Goal: Information Seeking & Learning: Learn about a topic

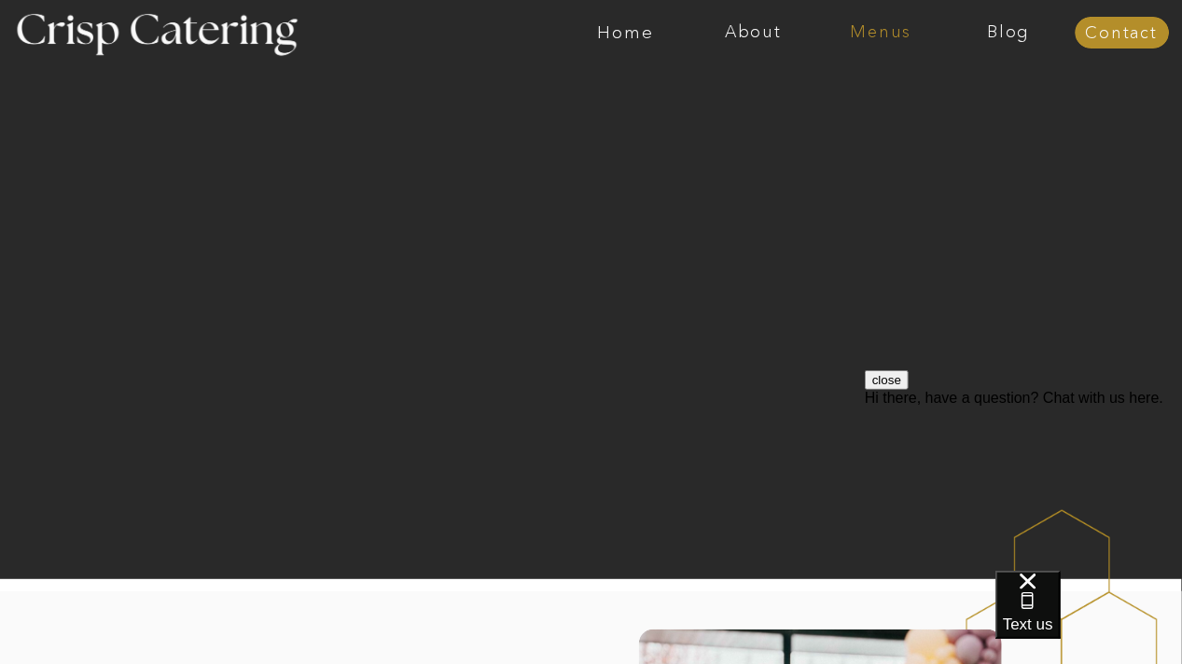
click at [881, 28] on nav "Menus" at bounding box center [881, 32] width 128 height 19
click at [884, 85] on nav "Summer (Mar-Aug)" at bounding box center [886, 85] width 167 height 18
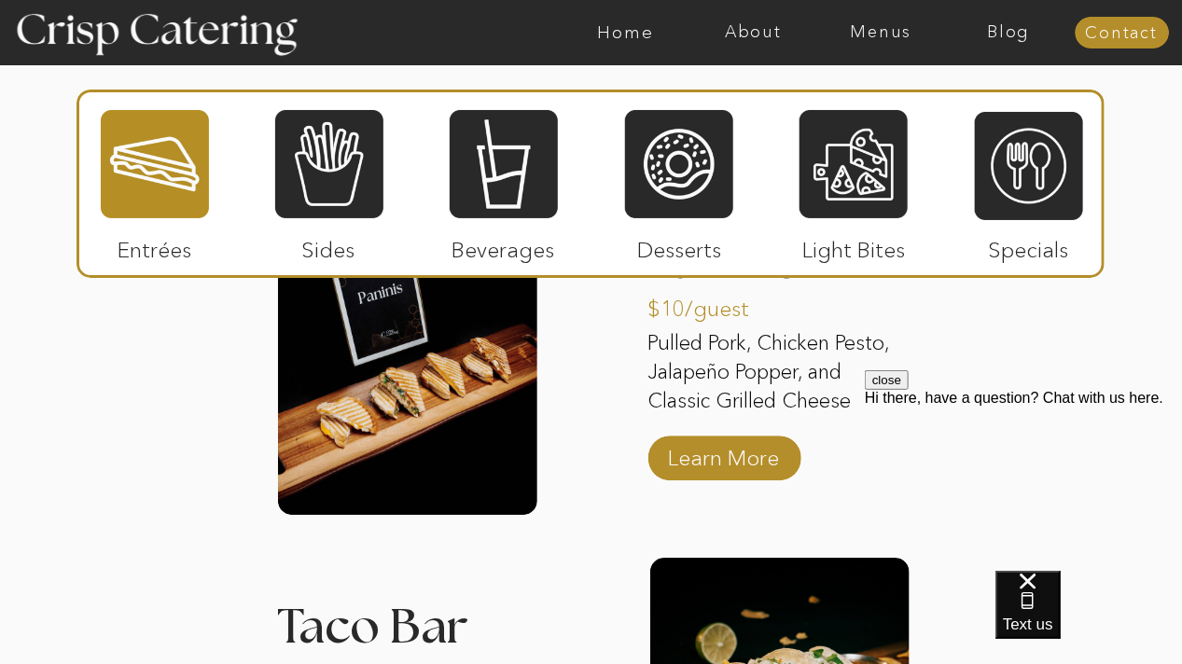
scroll to position [1905, 0]
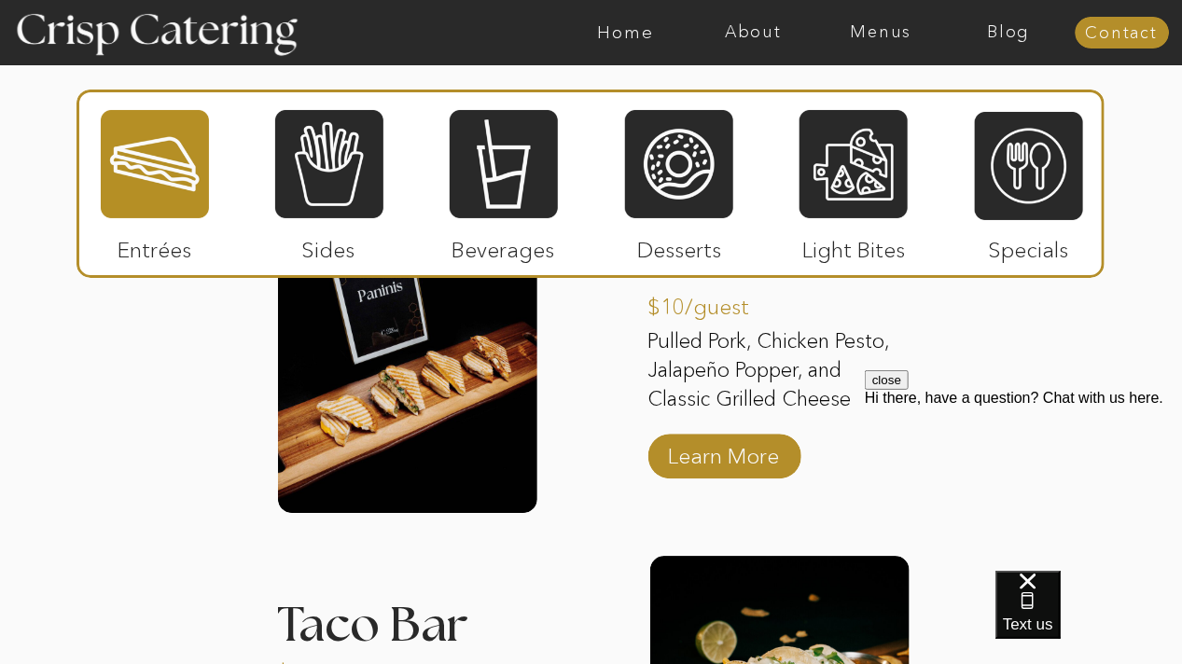
click at [1129, 394] on div "close Hi there, have a question? Chat with us here." at bounding box center [1022, 481] width 317 height 224
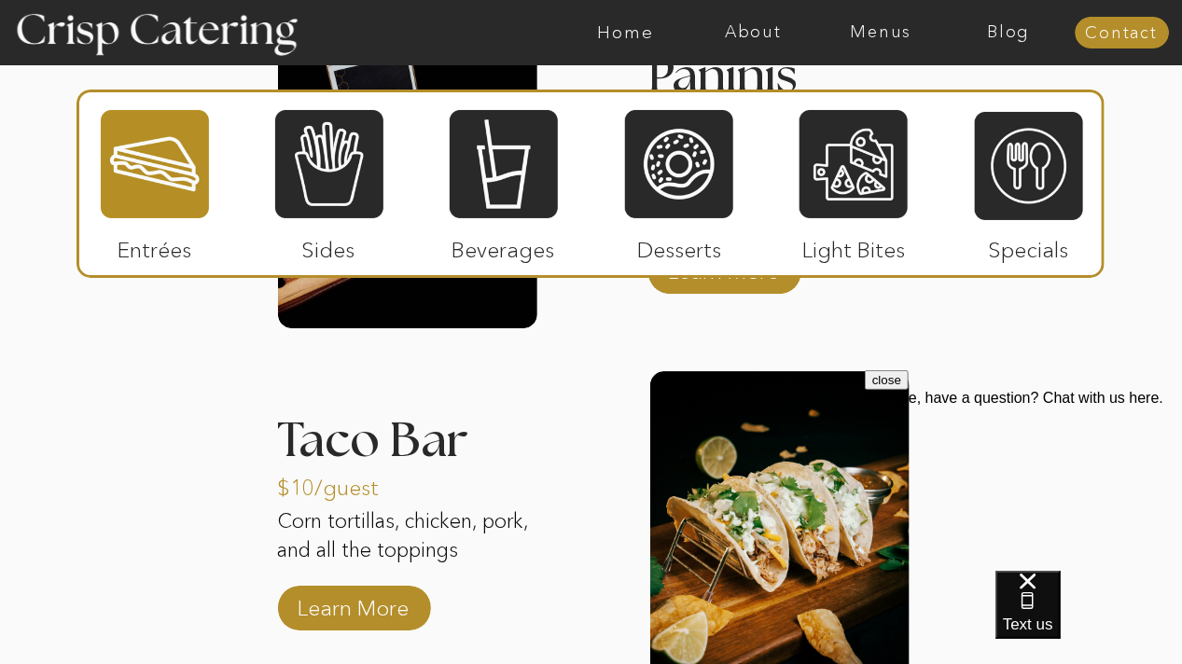
scroll to position [2088, 0]
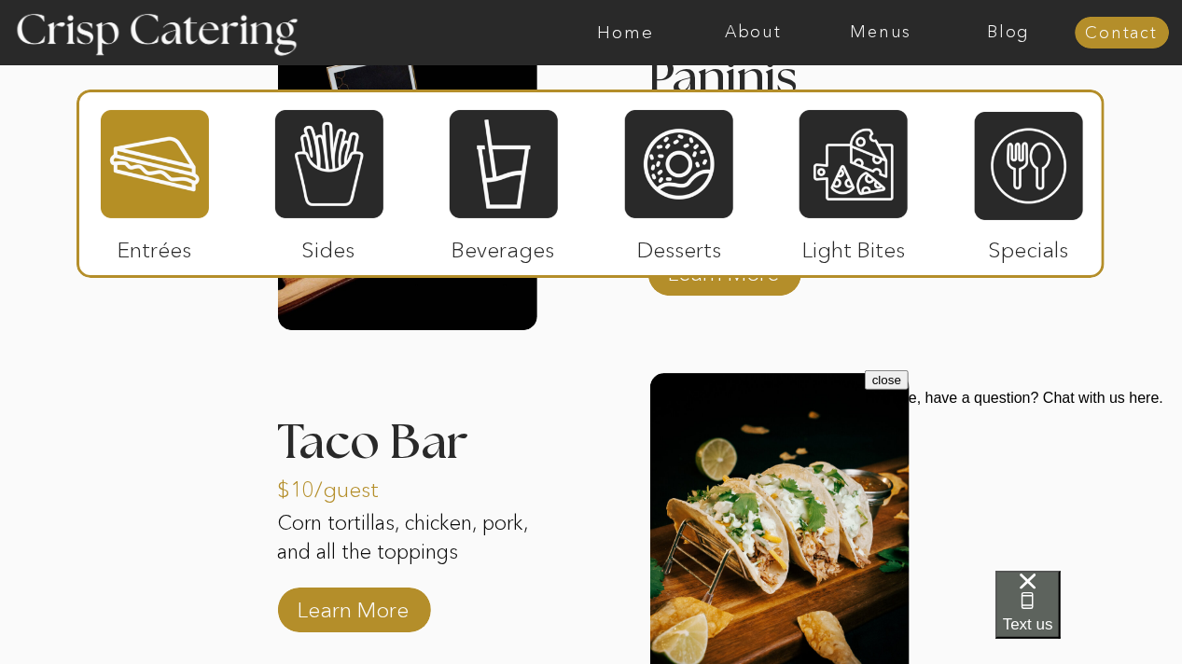
click at [1052, 598] on div "Text us" at bounding box center [1027, 604] width 50 height 62
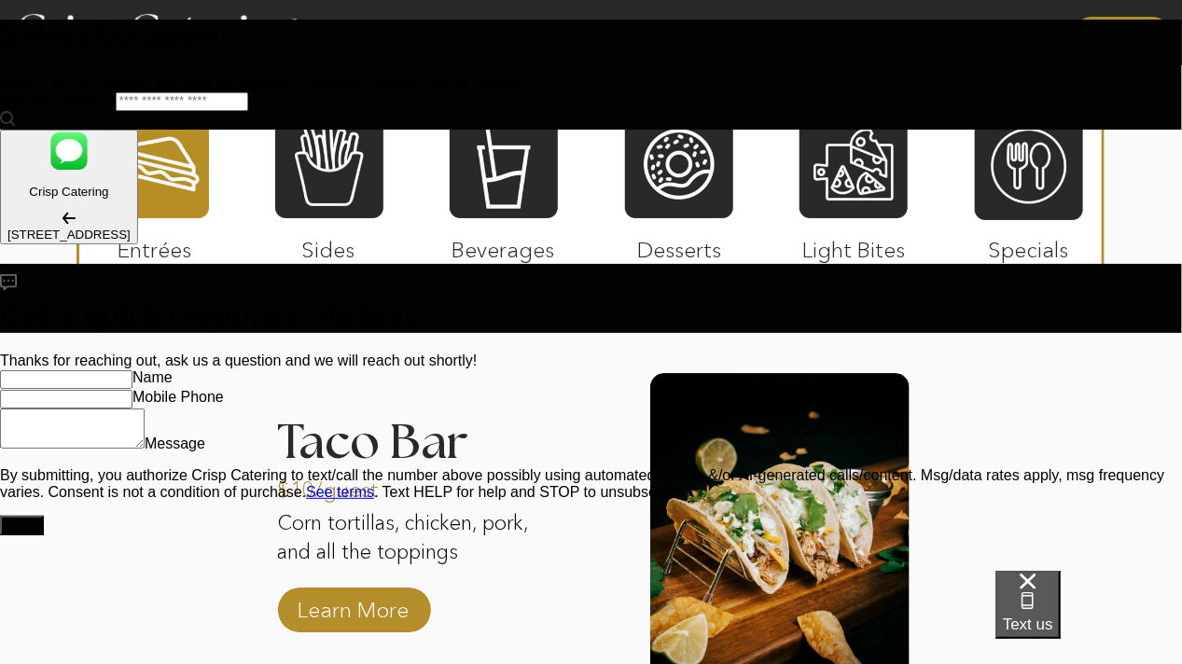
scroll to position [0, 0]
drag, startPoint x: 1107, startPoint y: 598, endPoint x: 1119, endPoint y: 611, distance: 17.8
click at [1052, 615] on span "Text us" at bounding box center [1027, 624] width 50 height 18
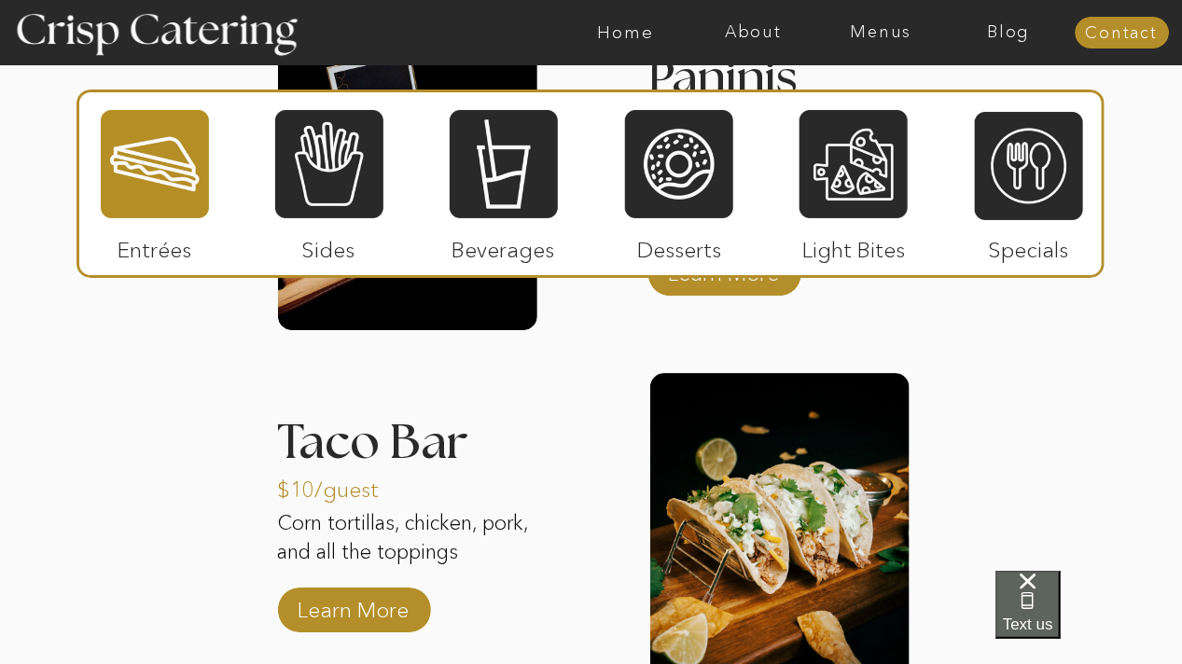
click at [1052, 615] on span "Text us" at bounding box center [1027, 624] width 50 height 18
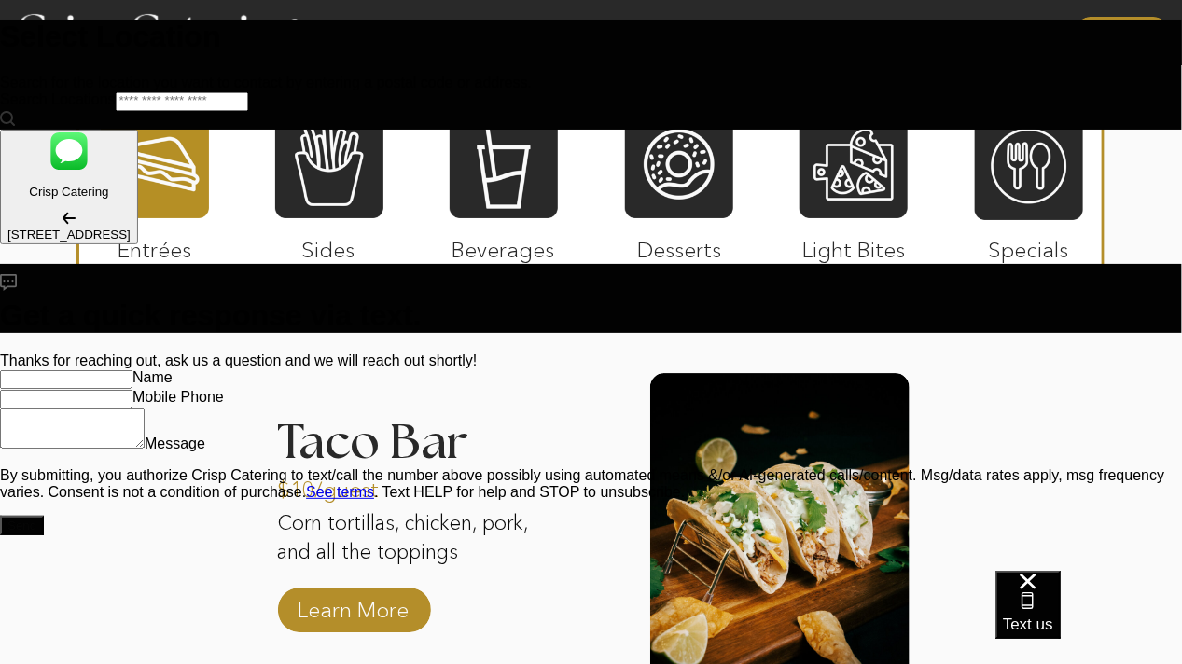
click at [1112, 589] on div "Text us" at bounding box center [1087, 616] width 187 height 93
click at [1052, 615] on span "Text us" at bounding box center [1027, 624] width 50 height 18
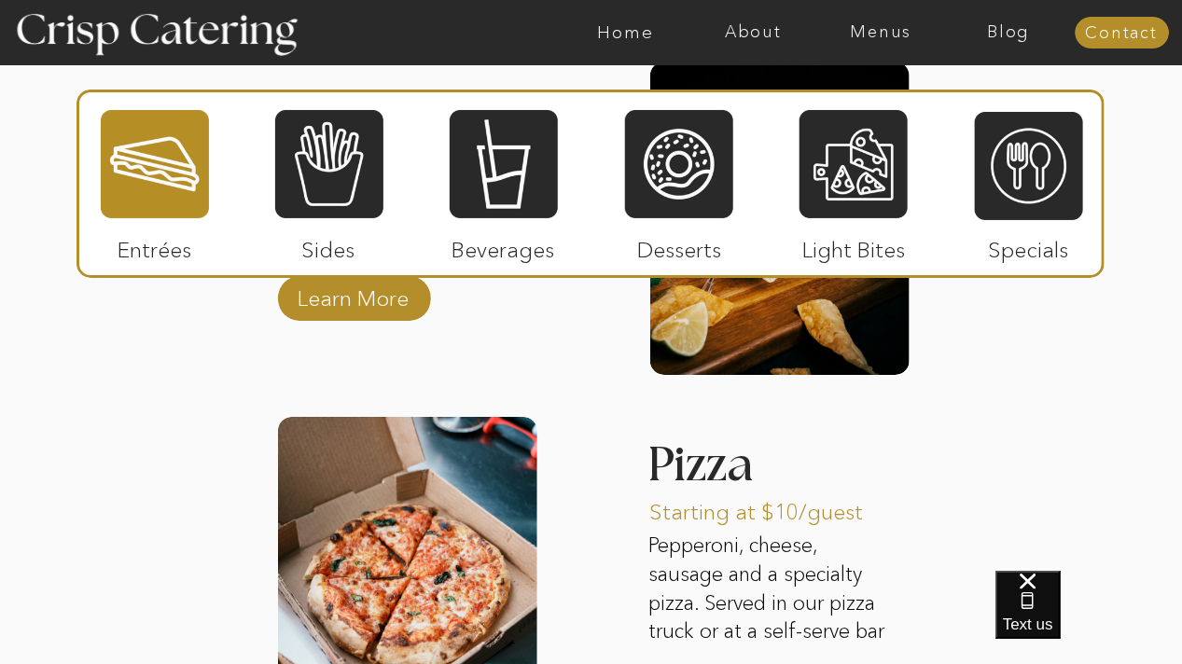
scroll to position [2390, 0]
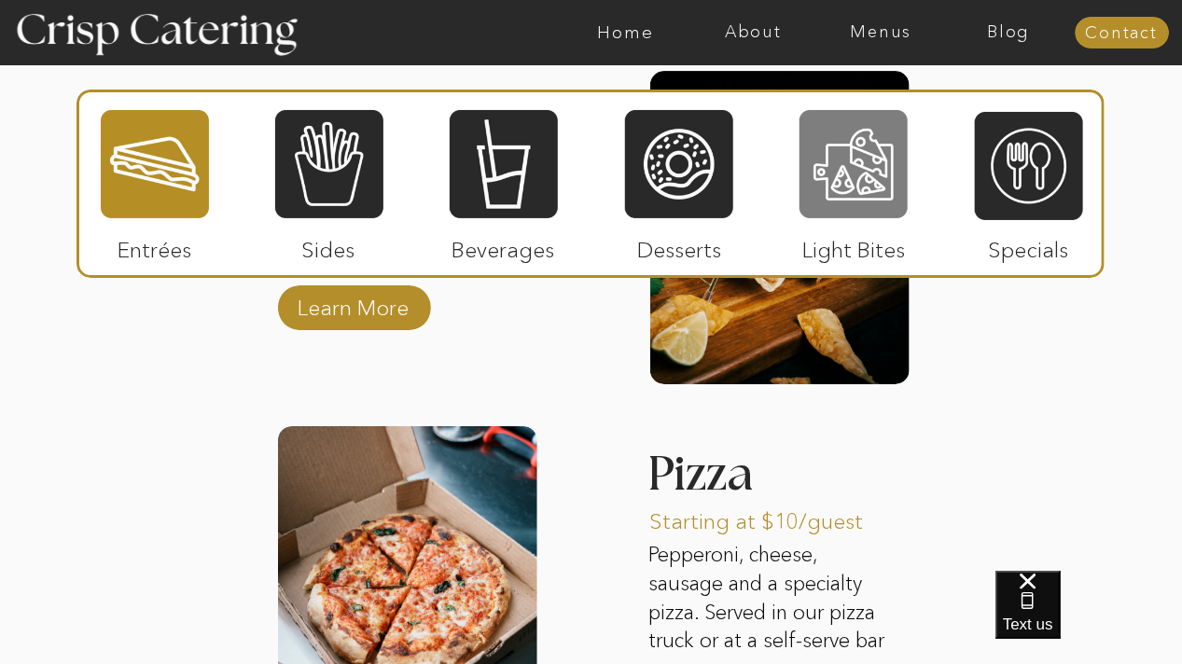
click at [802, 183] on div at bounding box center [853, 164] width 108 height 112
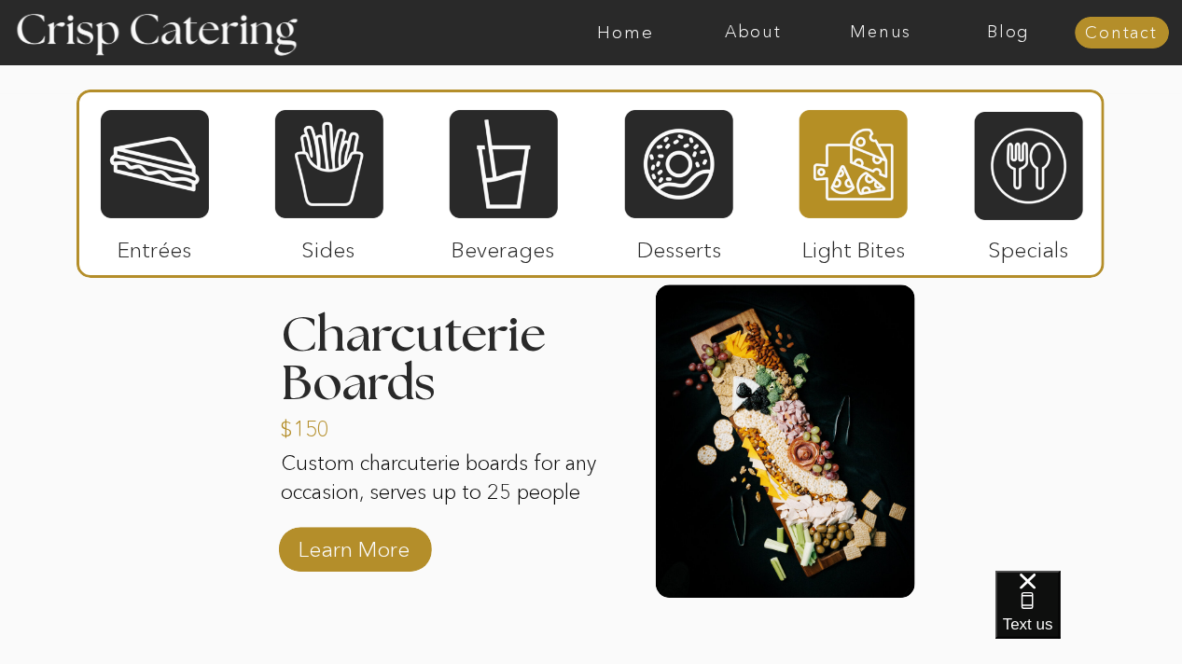
scroll to position [1855, 0]
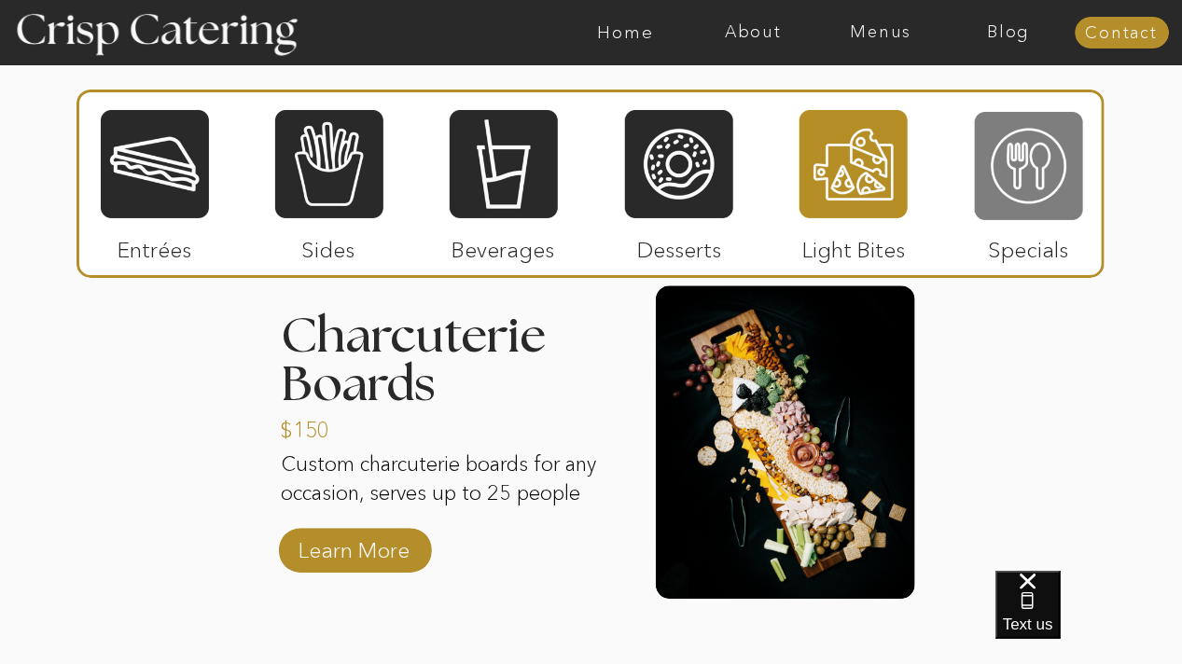
click at [1026, 159] on div at bounding box center [1029, 166] width 108 height 112
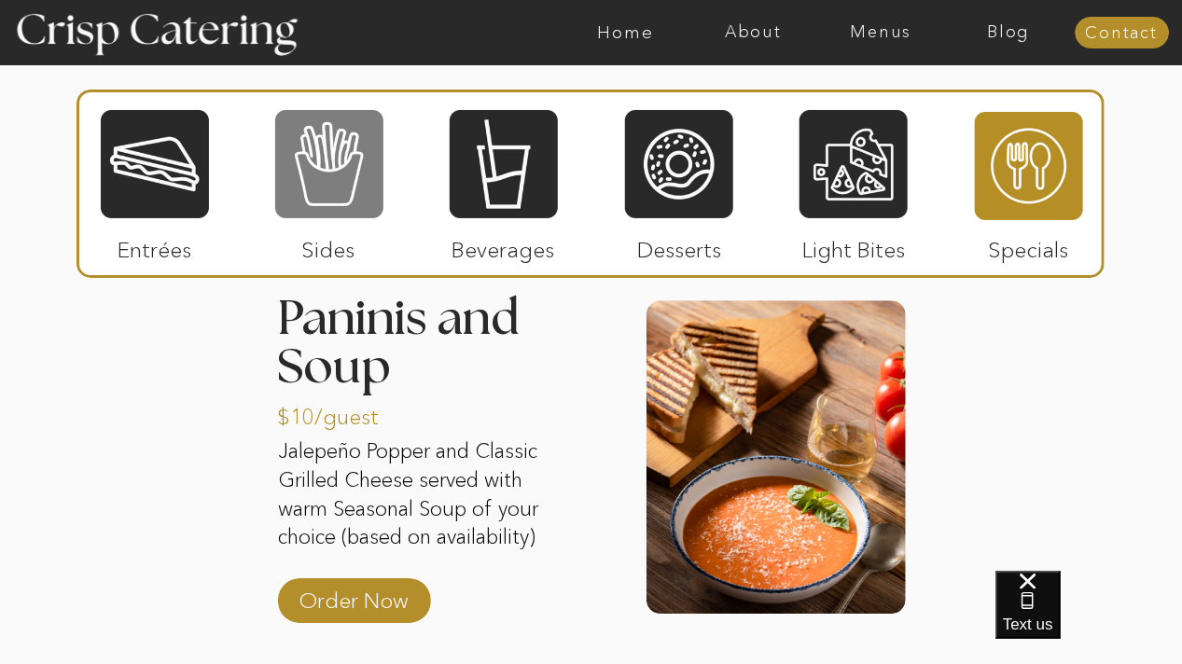
click at [379, 166] on div at bounding box center [329, 164] width 108 height 112
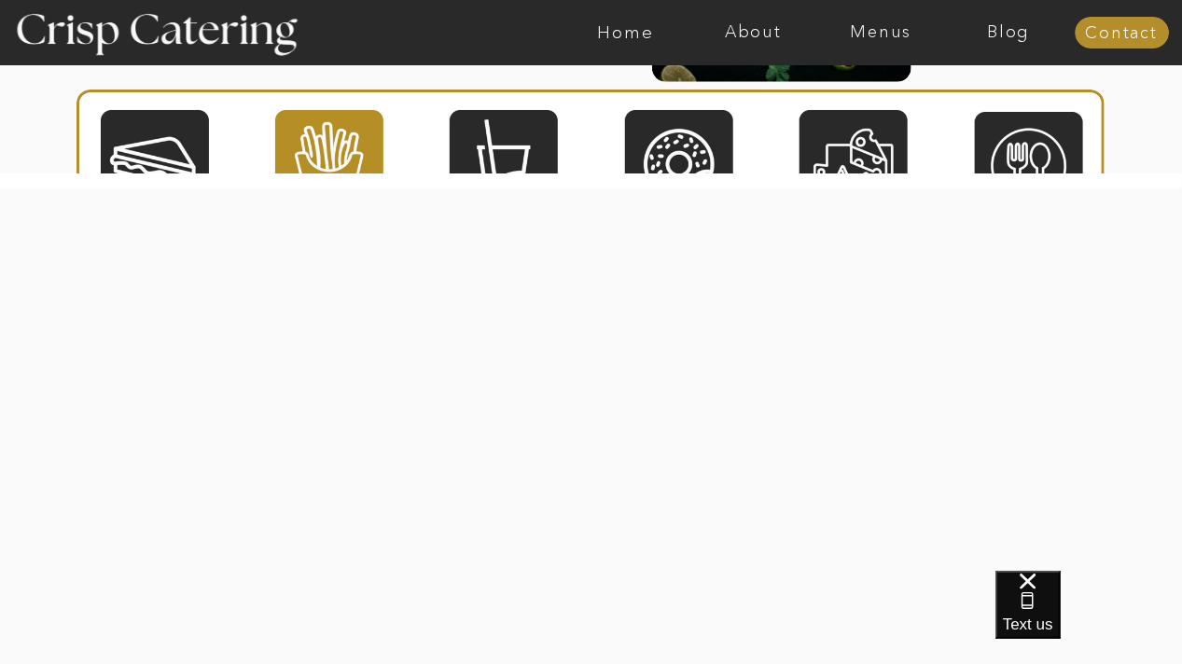
scroll to position [2762, 0]
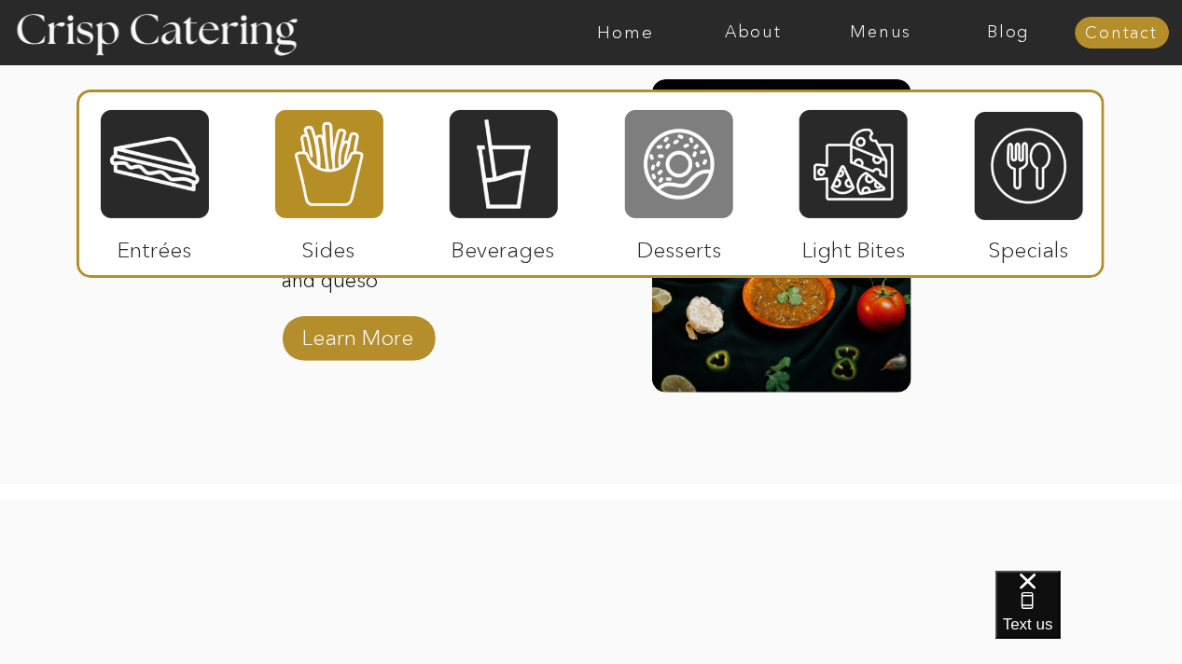
click at [680, 214] on div at bounding box center [679, 164] width 108 height 112
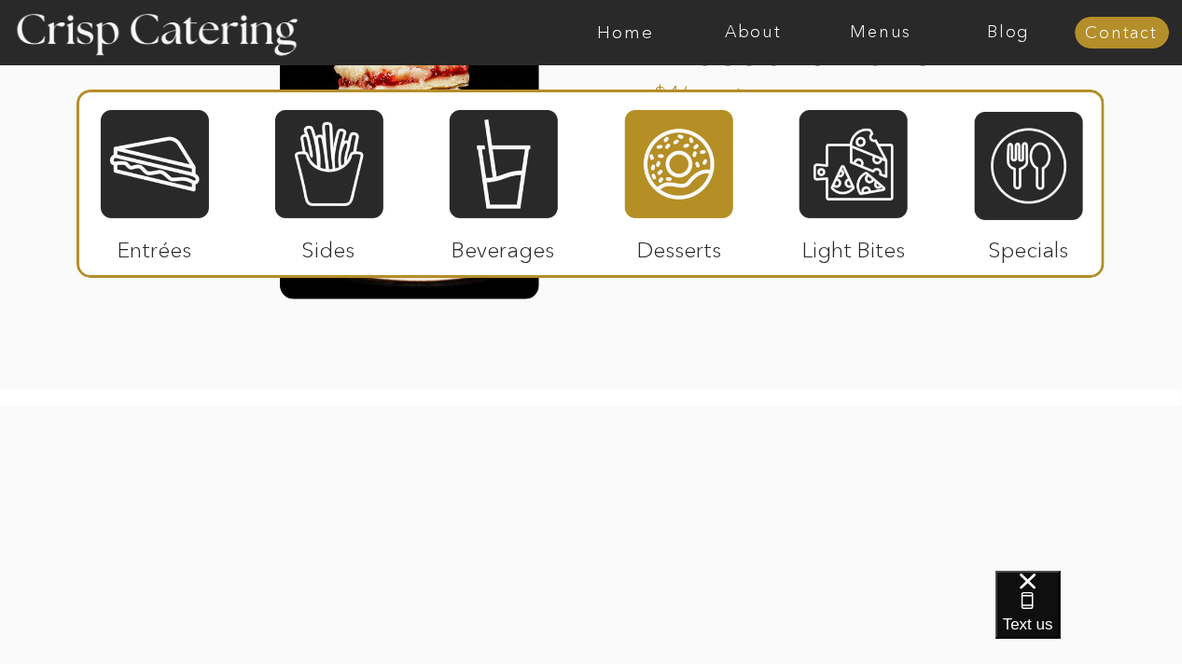
scroll to position [2880, 0]
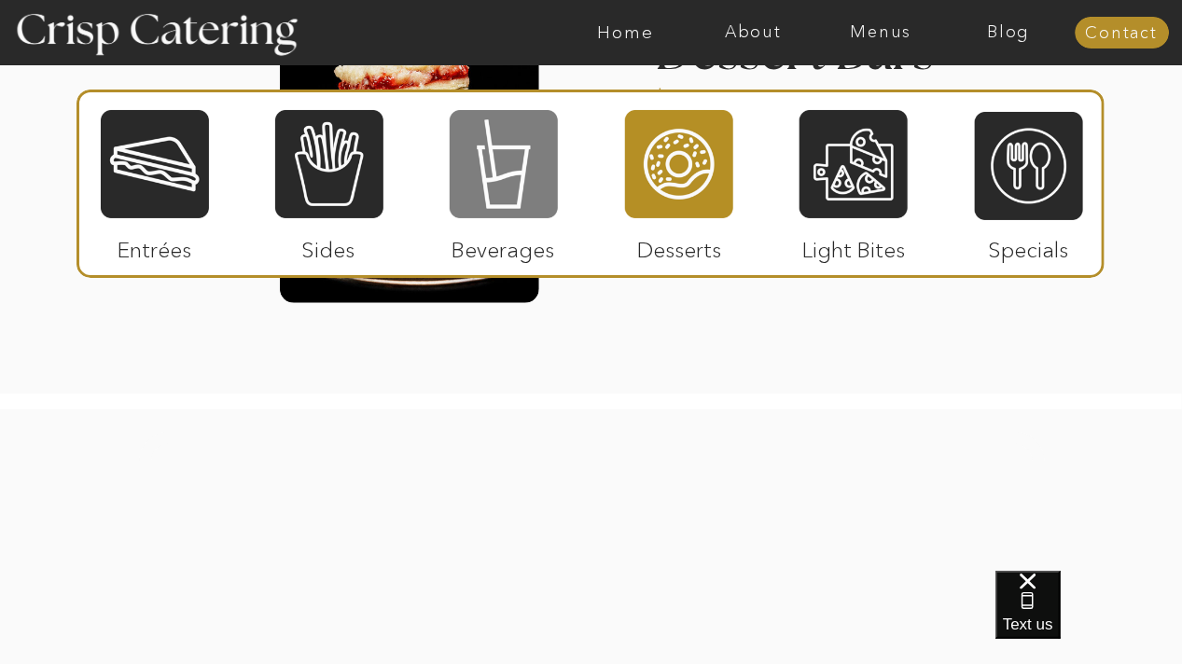
click at [520, 181] on div at bounding box center [504, 164] width 108 height 112
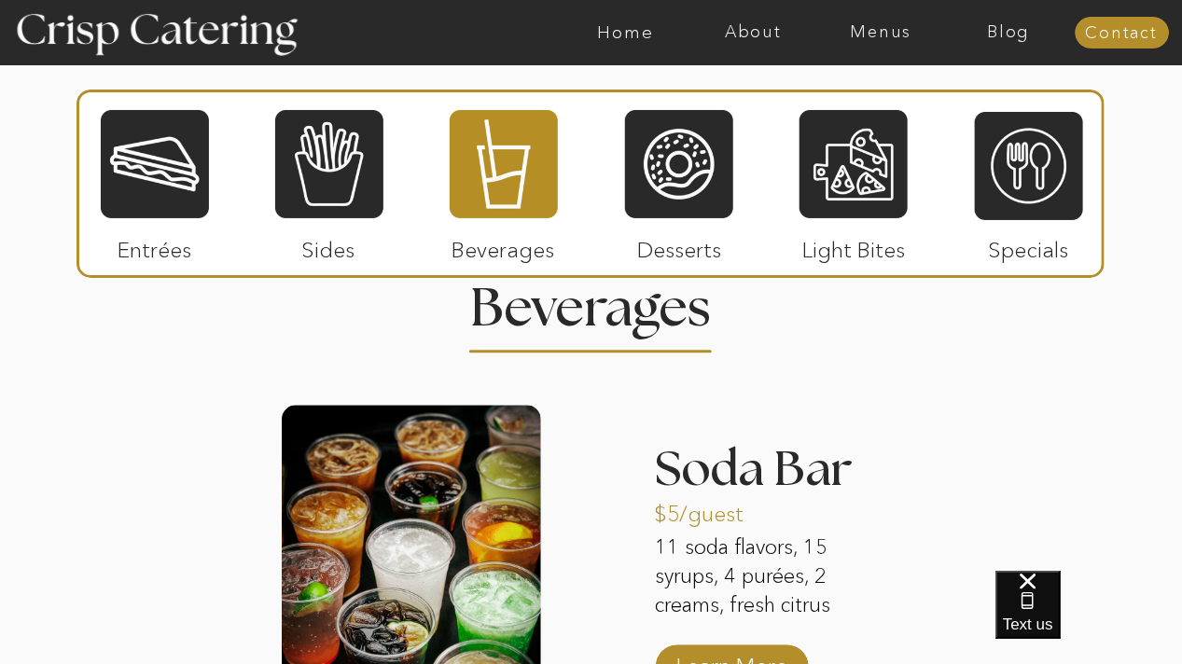
scroll to position [1711, 0]
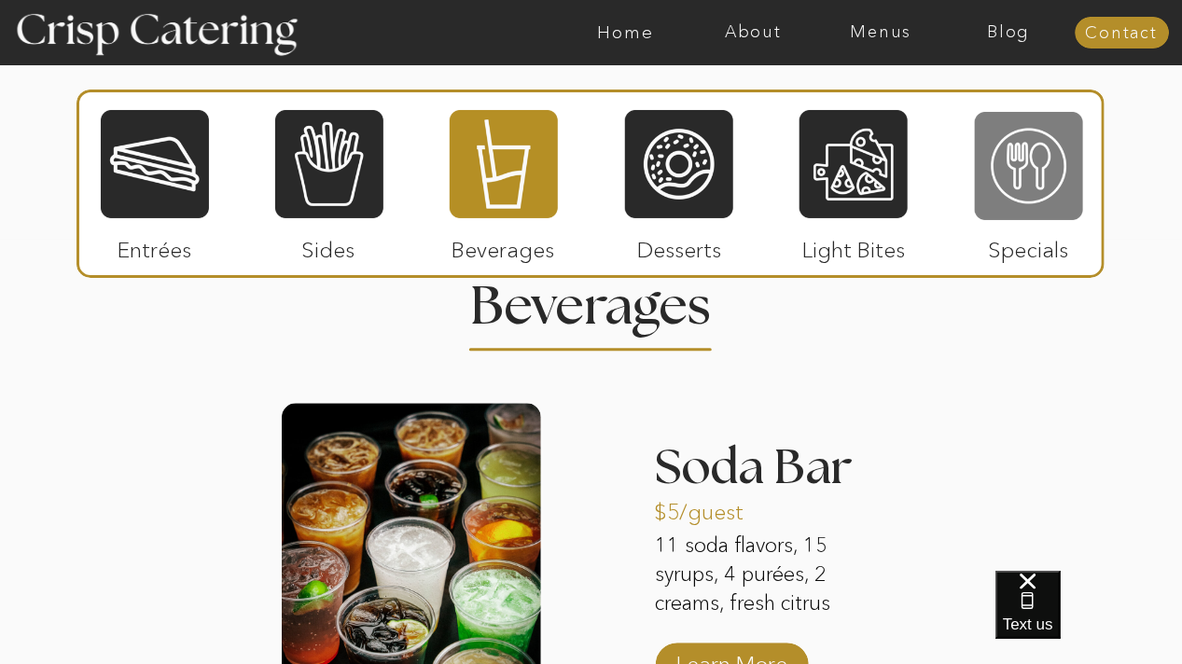
click at [1004, 196] on div at bounding box center [1029, 166] width 108 height 112
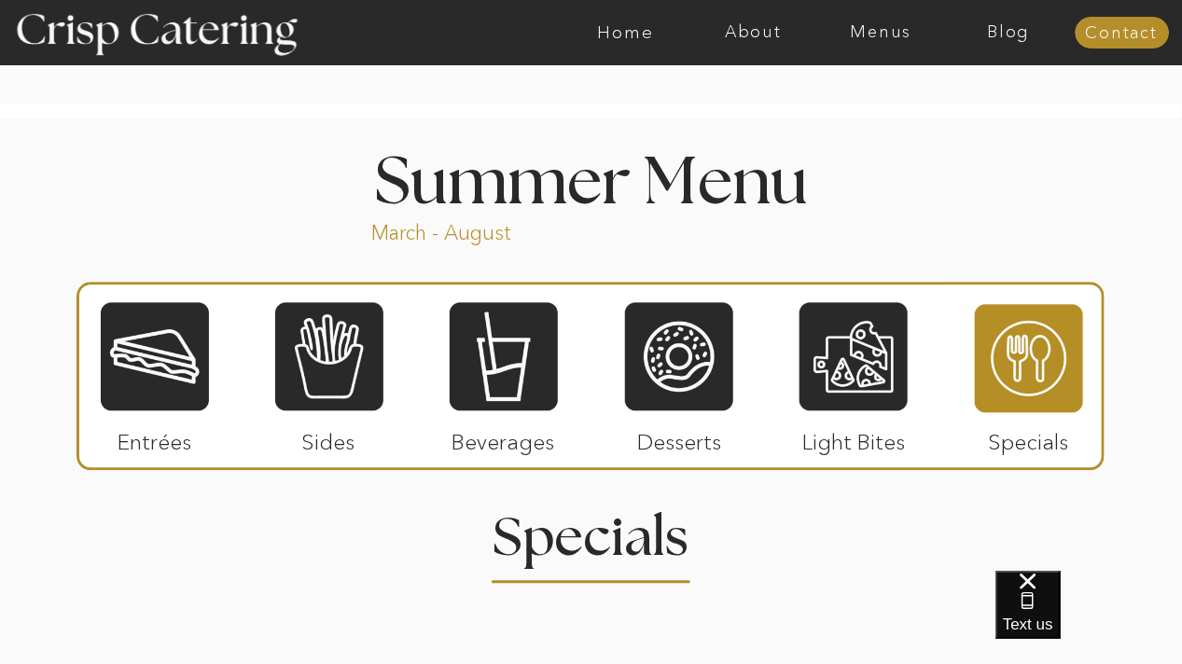
scroll to position [1476, 0]
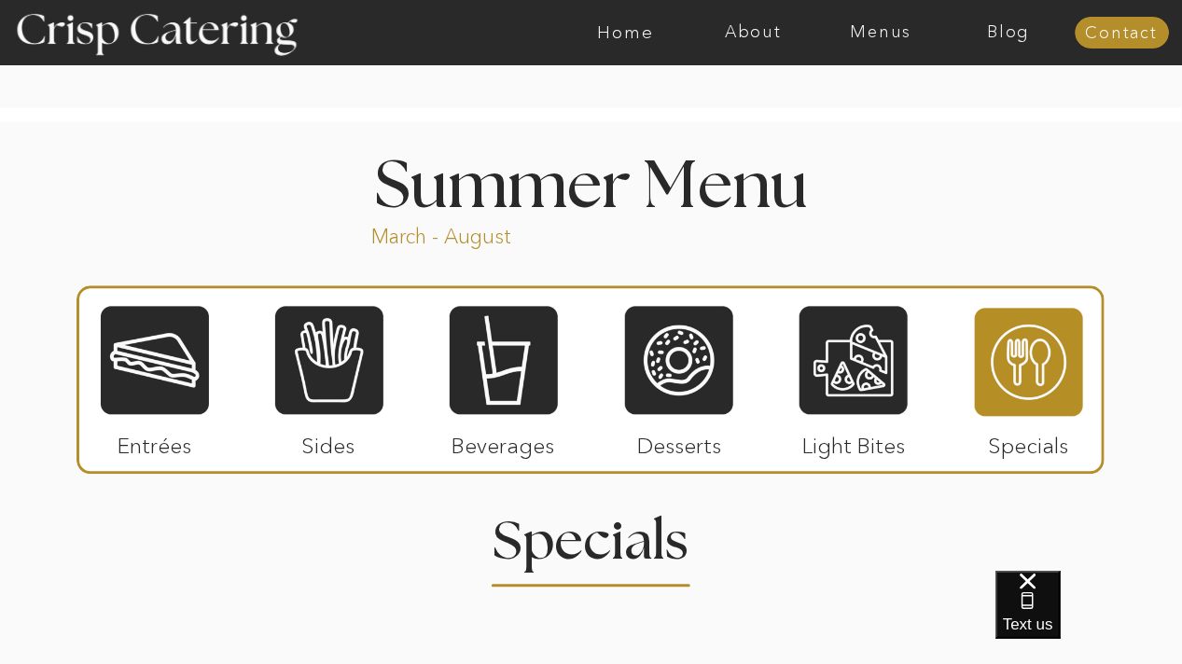
click at [170, 366] on div at bounding box center [155, 360] width 108 height 112
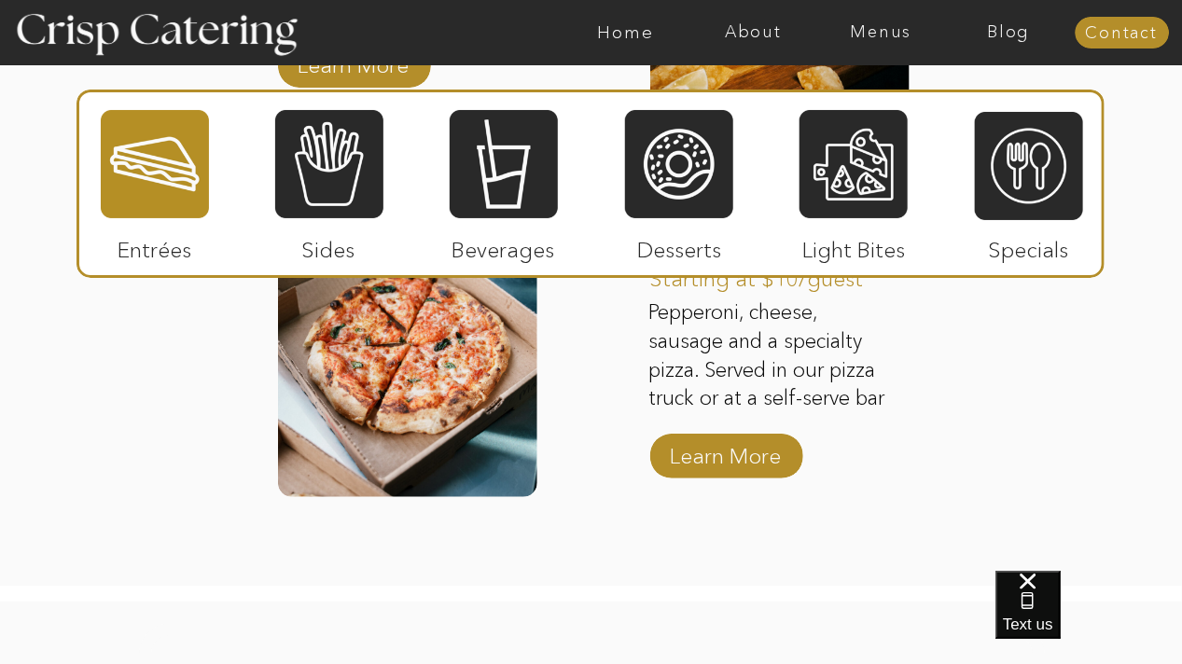
scroll to position [2482, 0]
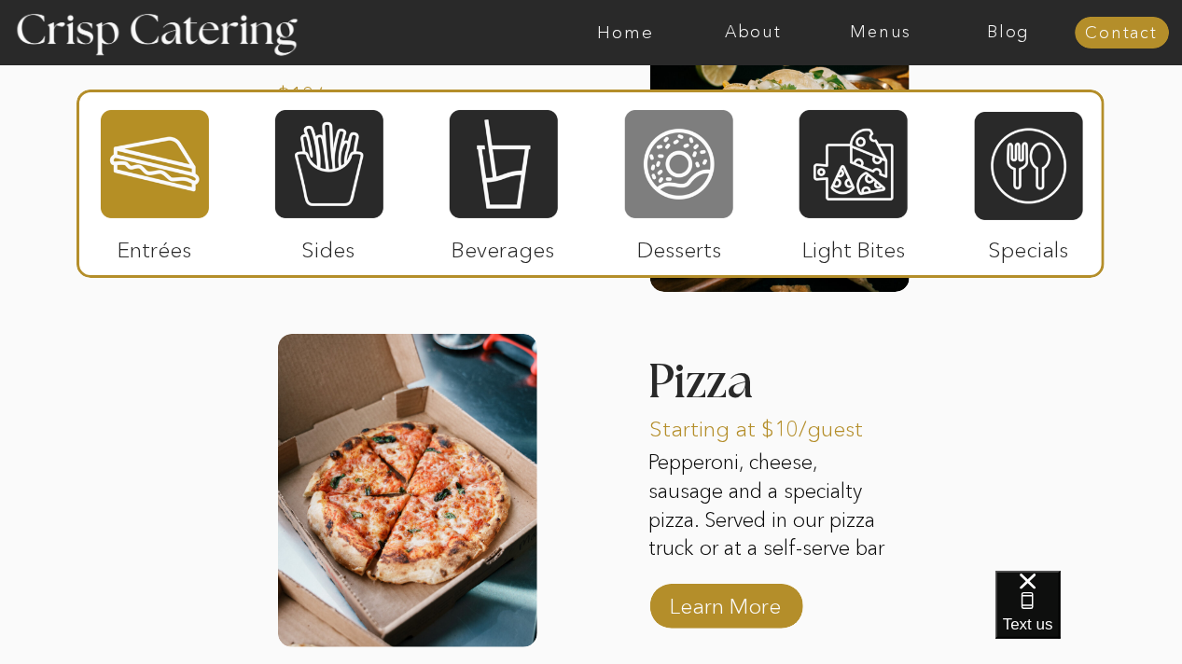
click at [687, 190] on div at bounding box center [679, 164] width 108 height 112
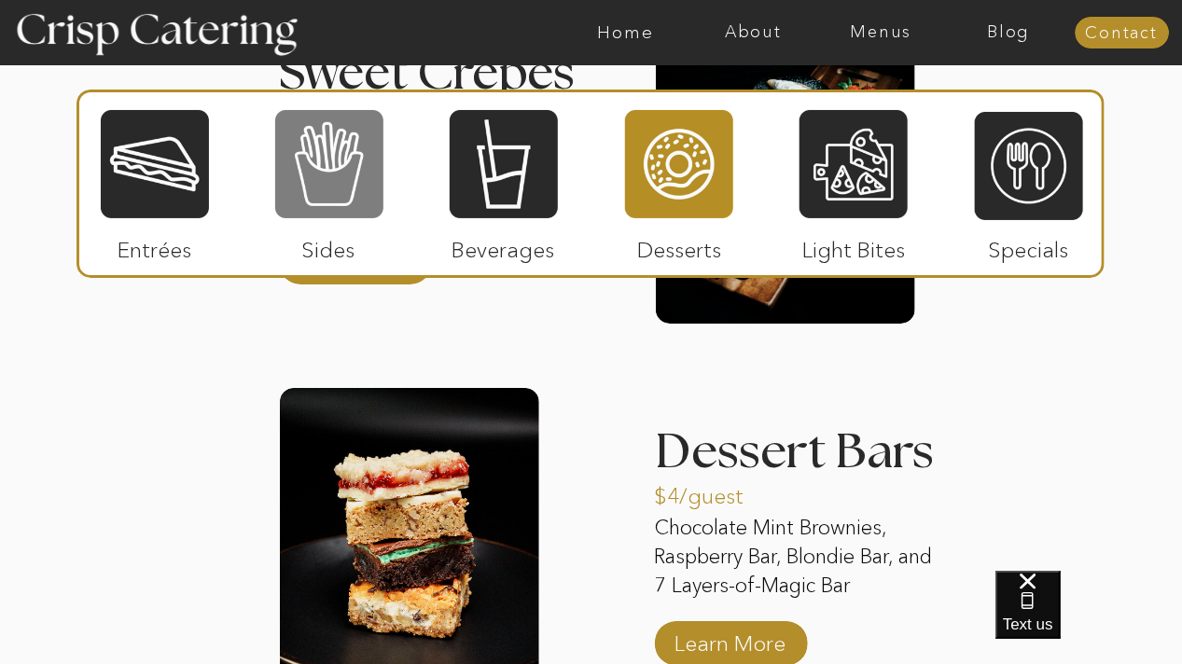
click at [328, 146] on div at bounding box center [329, 164] width 108 height 112
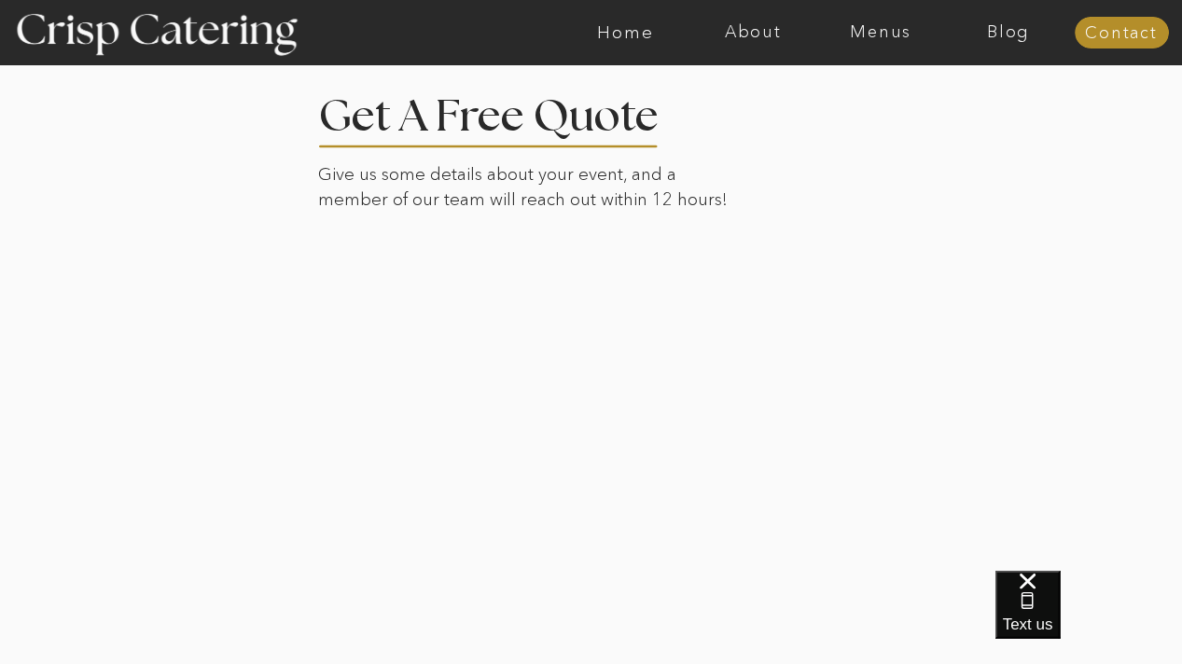
scroll to position [3865, 0]
